Goal: Task Accomplishment & Management: Use online tool/utility

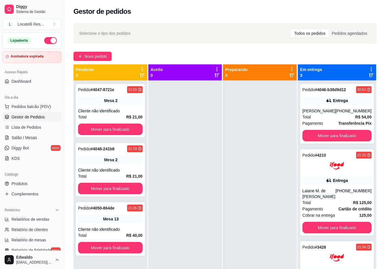
scroll to position [63, 0]
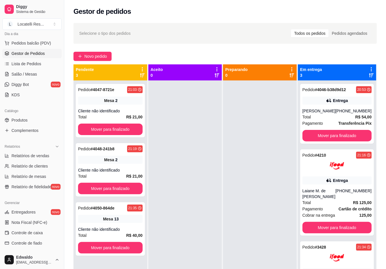
drag, startPoint x: 133, startPoint y: 122, endPoint x: 121, endPoint y: 139, distance: 20.9
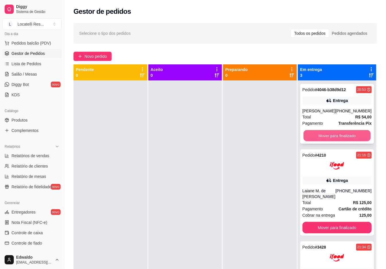
click at [357, 141] on button "Mover para finalizado" at bounding box center [337, 135] width 67 height 11
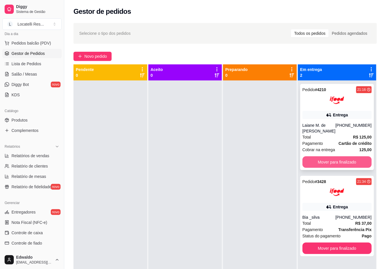
click at [352, 159] on button "Mover para finalizado" at bounding box center [337, 161] width 69 height 11
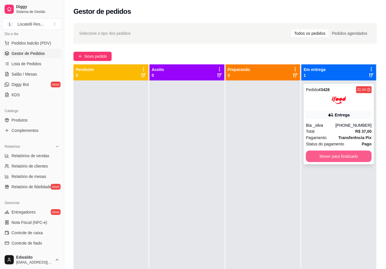
click at [349, 156] on button "Mover para finalizado" at bounding box center [339, 156] width 66 height 11
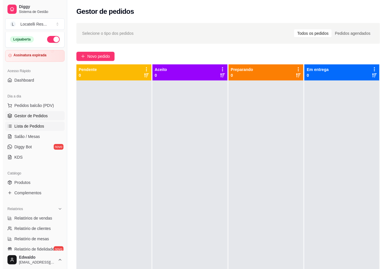
scroll to position [0, 0]
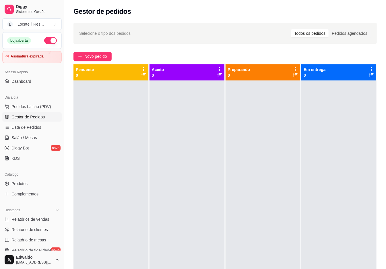
click at [48, 41] on button "button" at bounding box center [50, 40] width 13 height 7
click at [23, 107] on span "Pedidos balcão (PDV)" at bounding box center [31, 107] width 40 height 6
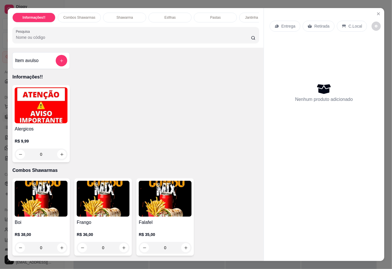
click at [32, 64] on h4 "Item avulso" at bounding box center [27, 60] width 24 height 7
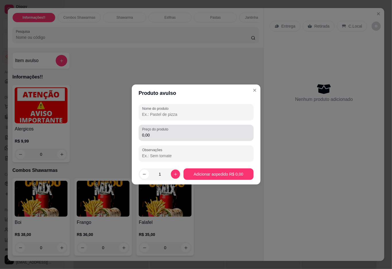
click at [182, 137] on input "0,00" at bounding box center [196, 135] width 108 height 6
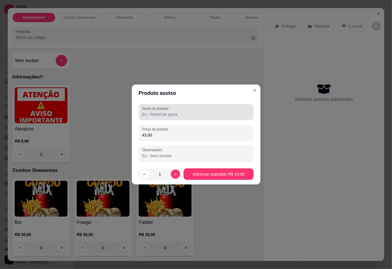
type input "43,00"
click at [176, 108] on div at bounding box center [196, 111] width 108 height 11
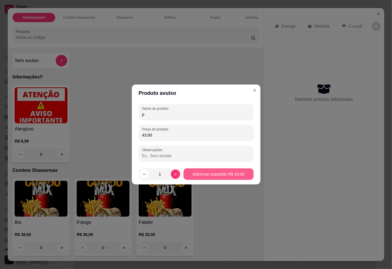
type input "p"
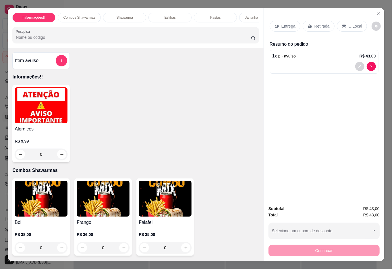
click at [290, 25] on p "Entrega" at bounding box center [289, 26] width 14 height 6
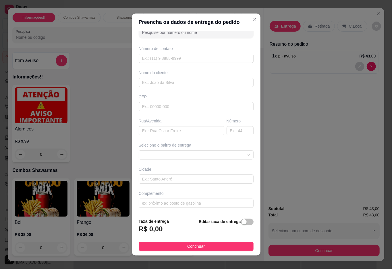
scroll to position [12, 0]
click at [233, 157] on span at bounding box center [196, 155] width 108 height 9
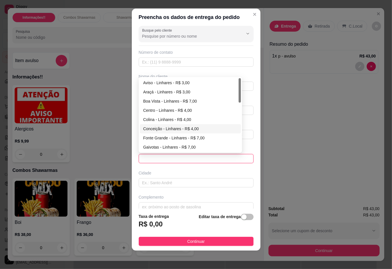
scroll to position [0, 0]
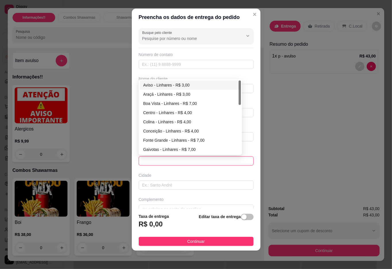
click at [172, 83] on div "Aviso - Linhares - R$ 3,00" at bounding box center [190, 85] width 94 height 6
type input "Linhares"
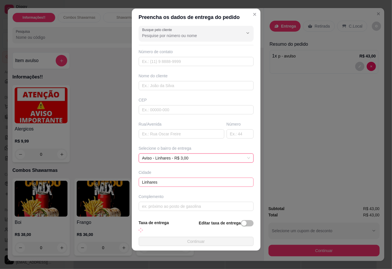
scroll to position [6, 0]
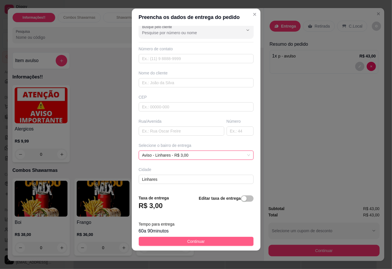
click at [208, 243] on button "Continuar" at bounding box center [196, 241] width 115 height 9
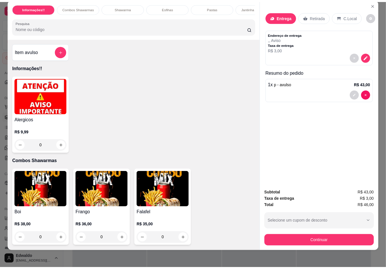
scroll to position [13, 0]
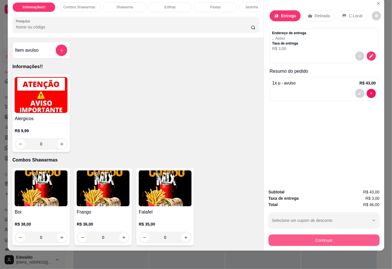
click at [317, 234] on button "Continuar" at bounding box center [324, 239] width 111 height 11
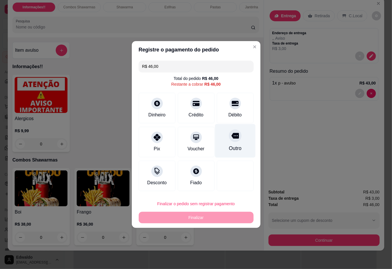
click at [224, 144] on div "Outro" at bounding box center [235, 141] width 41 height 34
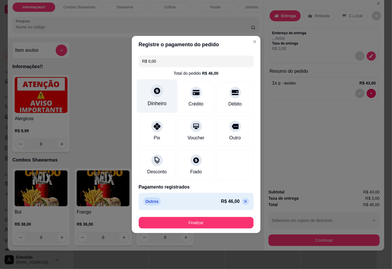
click at [157, 90] on icon at bounding box center [156, 90] width 7 height 7
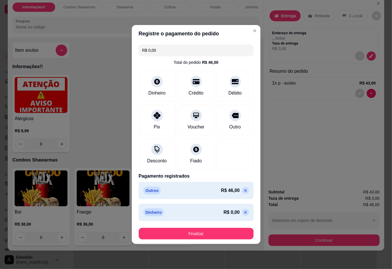
click at [243, 191] on icon at bounding box center [245, 190] width 5 height 5
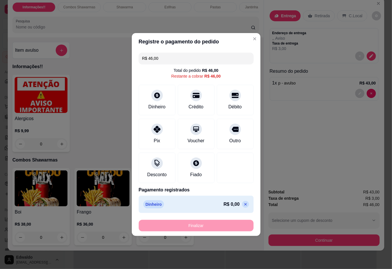
click at [243, 203] on icon at bounding box center [245, 204] width 5 height 5
type input "R$ 0,00"
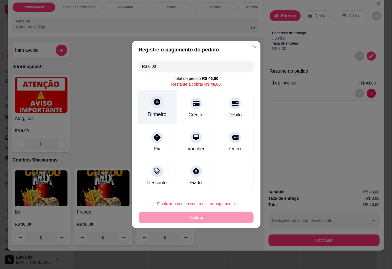
click at [161, 104] on div at bounding box center [157, 101] width 13 height 13
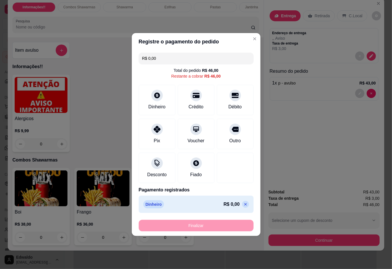
click at [243, 205] on icon at bounding box center [245, 204] width 5 height 5
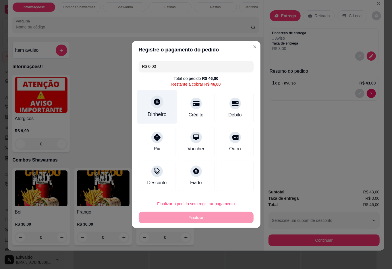
click at [159, 106] on div at bounding box center [157, 101] width 13 height 13
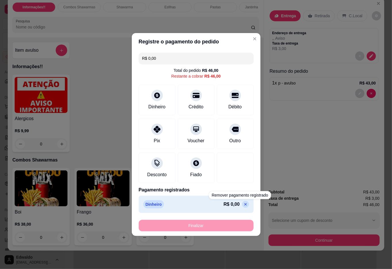
click at [244, 205] on icon at bounding box center [245, 204] width 3 height 3
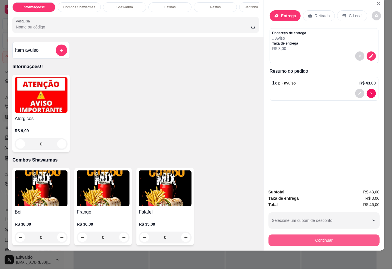
click at [311, 236] on button "Continuar" at bounding box center [324, 239] width 111 height 11
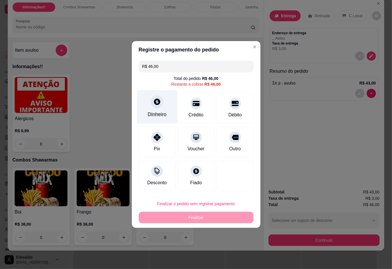
click at [165, 103] on div "Dinheiro" at bounding box center [157, 107] width 41 height 34
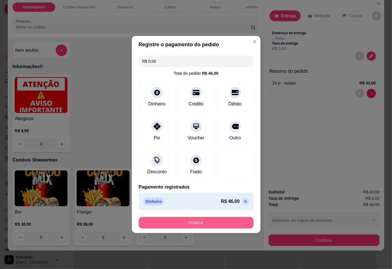
click at [197, 222] on button "Finalizar" at bounding box center [196, 222] width 115 height 11
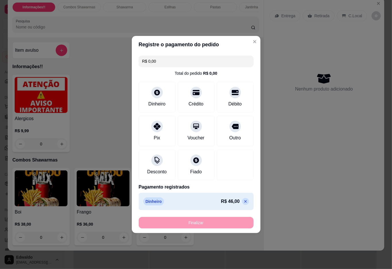
type input "-R$ 46,00"
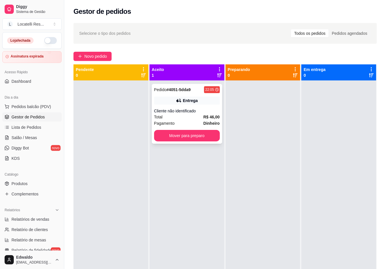
click at [189, 126] on div "Pagamento Dinheiro" at bounding box center [187, 123] width 66 height 6
click at [215, 132] on button "Mover para preparo" at bounding box center [187, 135] width 66 height 11
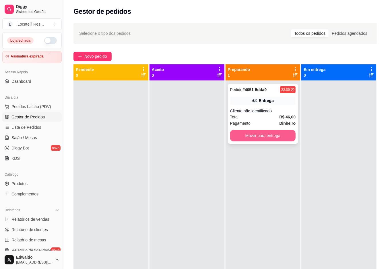
click at [242, 136] on button "Mover para entrega" at bounding box center [263, 135] width 66 height 11
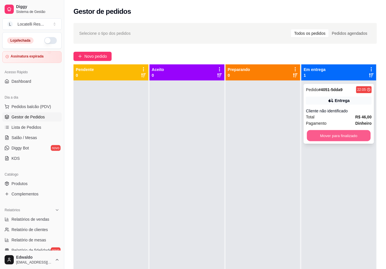
click at [344, 140] on button "Mover para finalizado" at bounding box center [339, 135] width 64 height 11
